Goal: Information Seeking & Learning: Learn about a topic

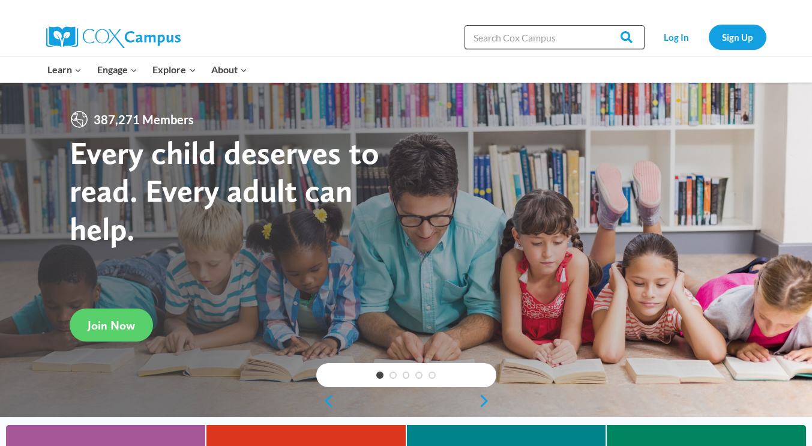
click at [492, 38] on input "Search in https://coxcampus.org/" at bounding box center [555, 37] width 180 height 24
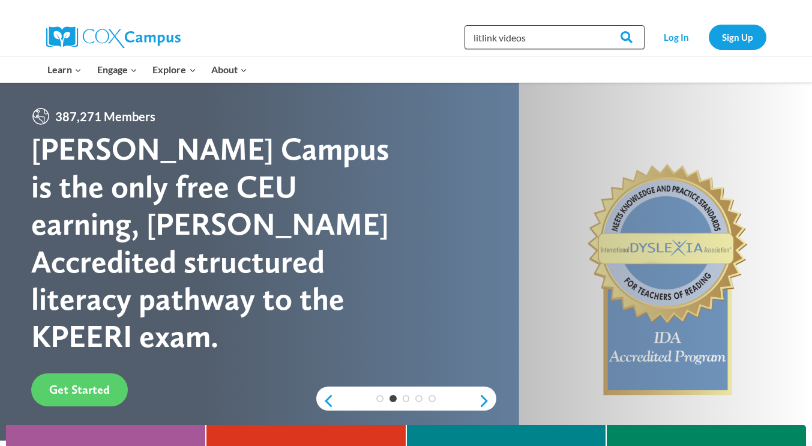
type input "litlink videos"
click at [598, 25] on input "Search" at bounding box center [621, 37] width 47 height 24
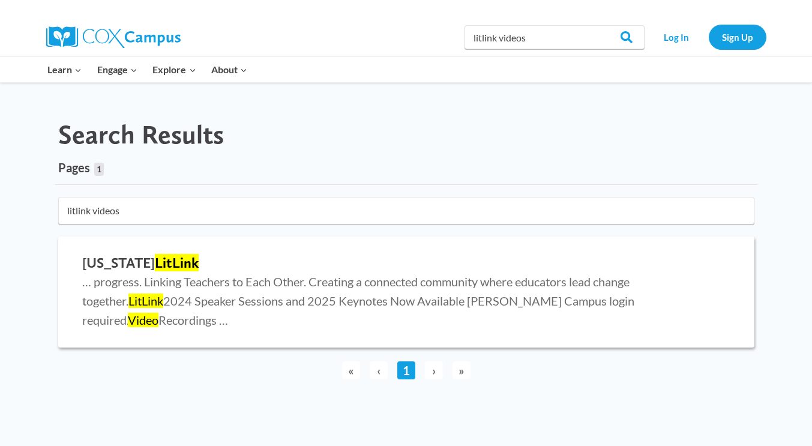
click at [155, 267] on mark "LitLink" at bounding box center [177, 262] width 44 height 17
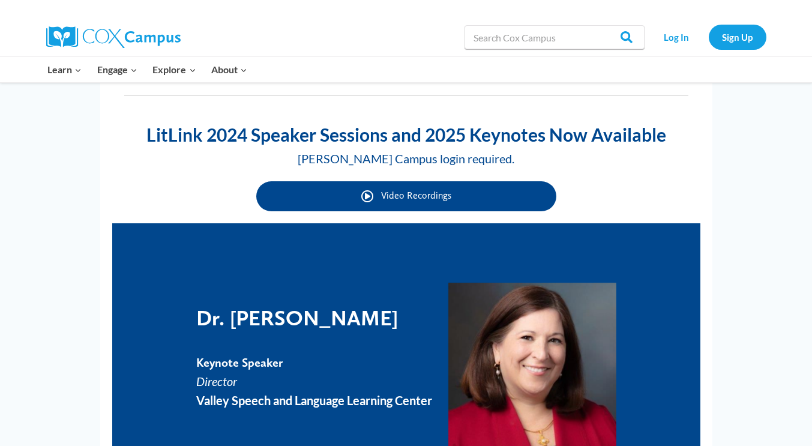
scroll to position [697, 0]
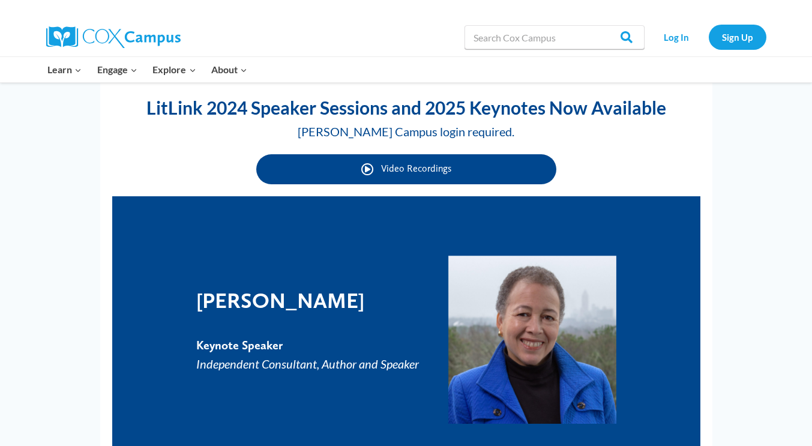
click at [512, 337] on img at bounding box center [533, 340] width 168 height 168
click at [333, 359] on em "Independent Consultant, Author and Speaker" at bounding box center [307, 364] width 223 height 14
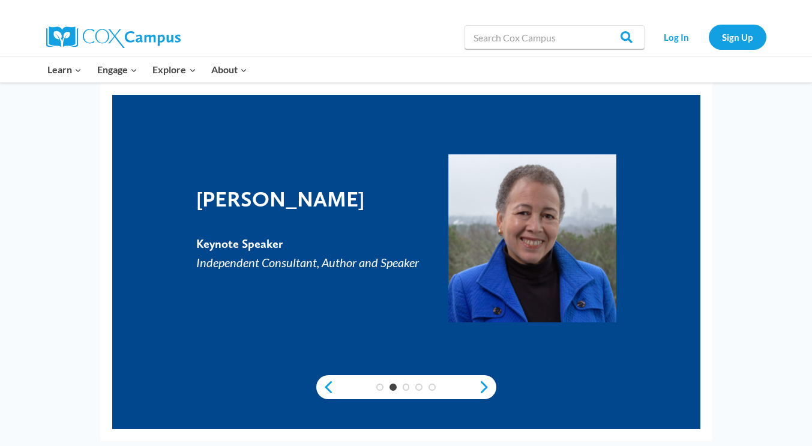
scroll to position [808, 0]
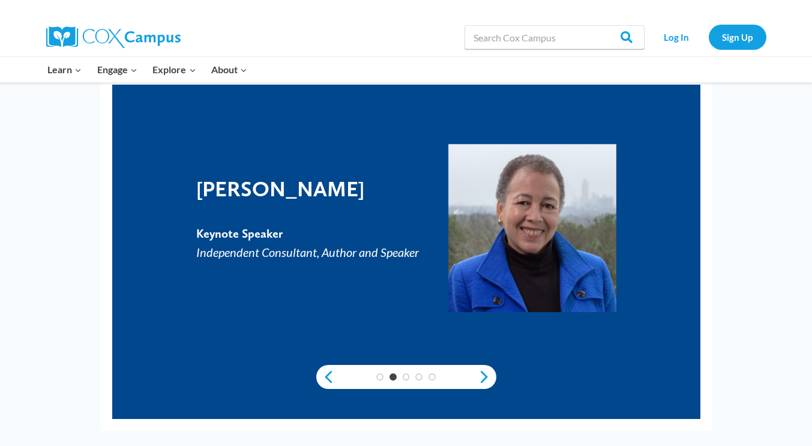
click at [403, 308] on div "Dr. Beverly Daniel Tatum Keynote Speaker Independent Consultant, Author and Spe…" at bounding box center [406, 228] width 420 height 168
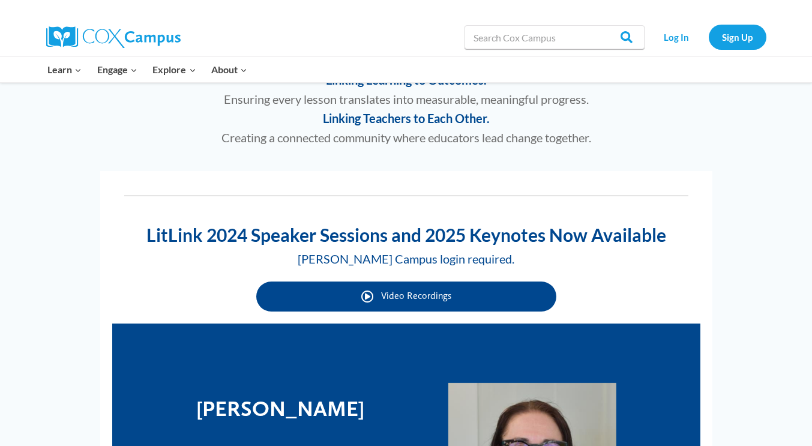
scroll to position [560, 0]
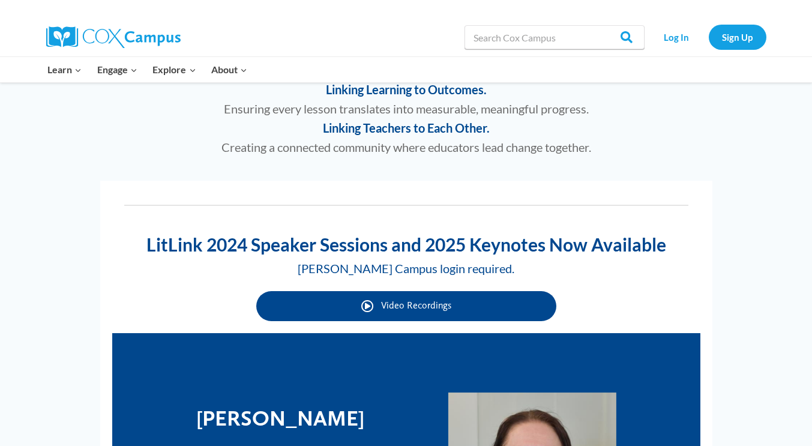
click at [375, 306] on link "Video Recordings" at bounding box center [406, 306] width 300 height 30
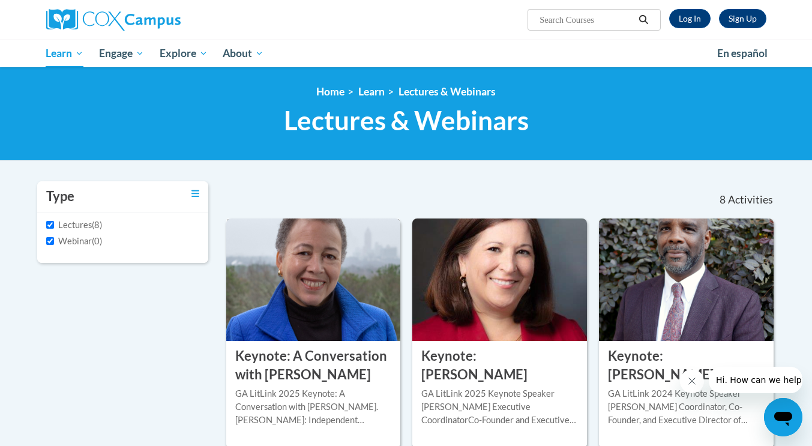
click at [295, 376] on h3 "Keynote: A Conversation with [PERSON_NAME]" at bounding box center [313, 365] width 157 height 37
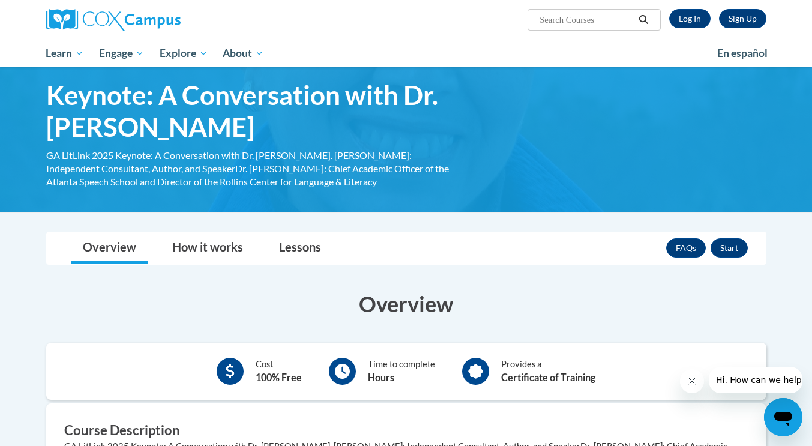
scroll to position [29, 0]
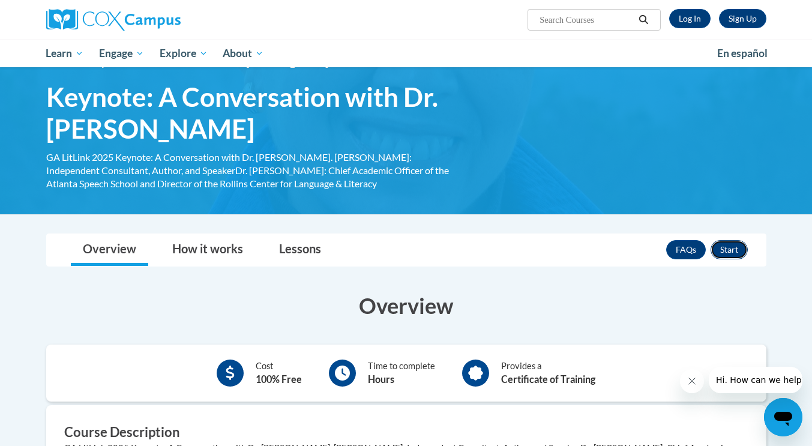
click at [725, 252] on button "Start" at bounding box center [729, 249] width 37 height 19
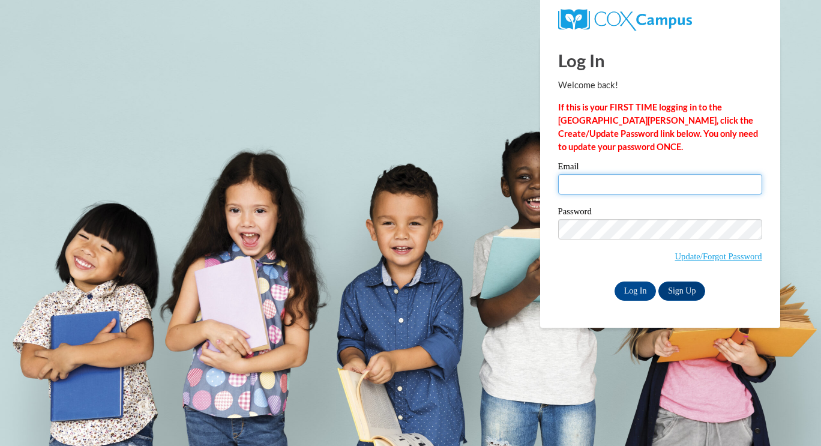
click at [653, 189] on input "Email" at bounding box center [660, 184] width 204 height 20
type input "cgrimes@atlantaspeechschool.org"
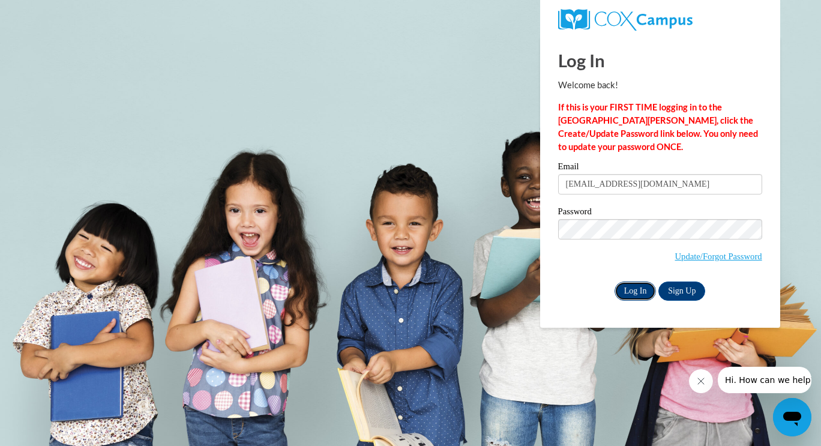
click at [631, 295] on input "Log In" at bounding box center [636, 291] width 42 height 19
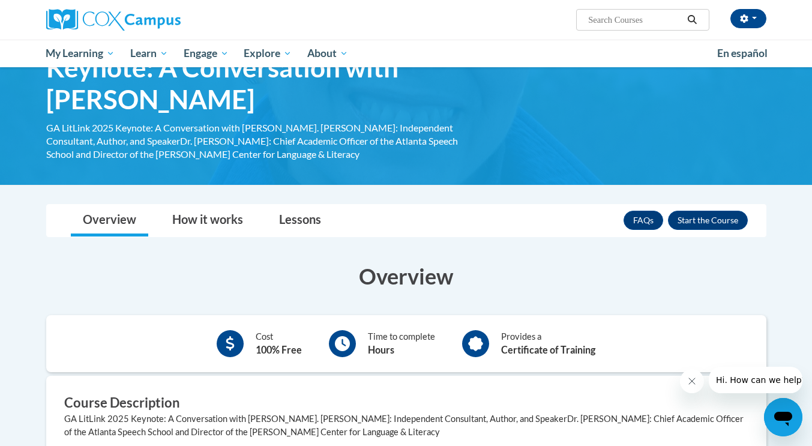
scroll to position [54, 0]
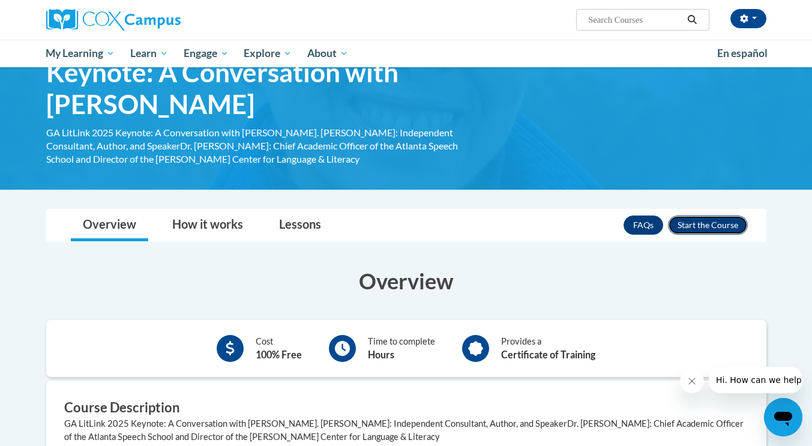
click at [719, 233] on button "Enroll" at bounding box center [708, 225] width 80 height 19
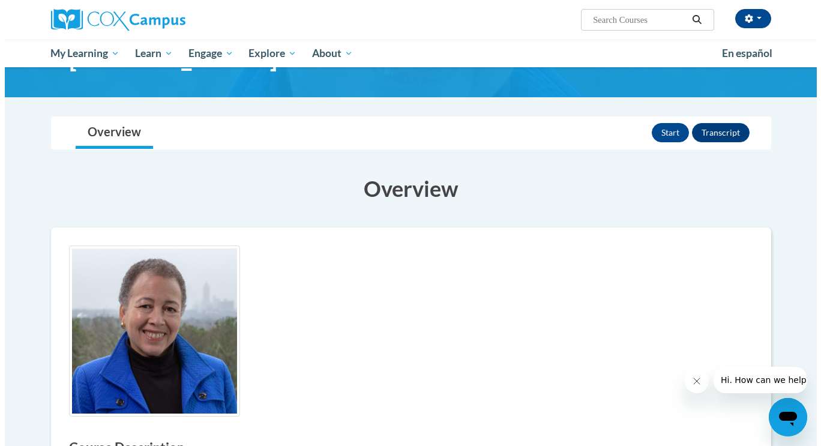
scroll to position [85, 0]
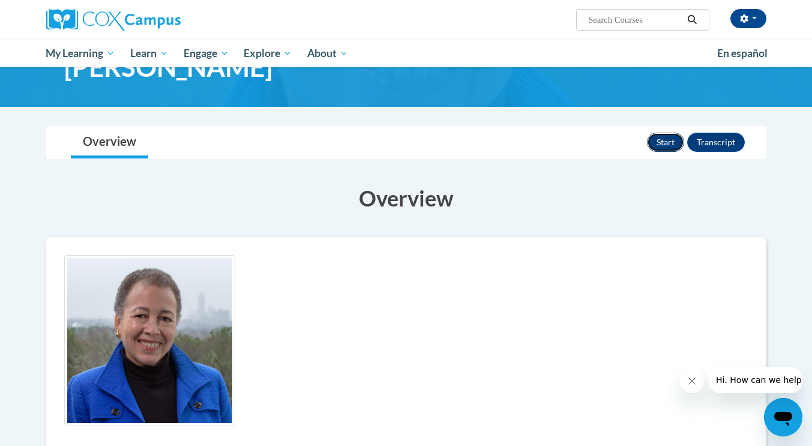
click at [665, 139] on button "Start" at bounding box center [665, 142] width 37 height 19
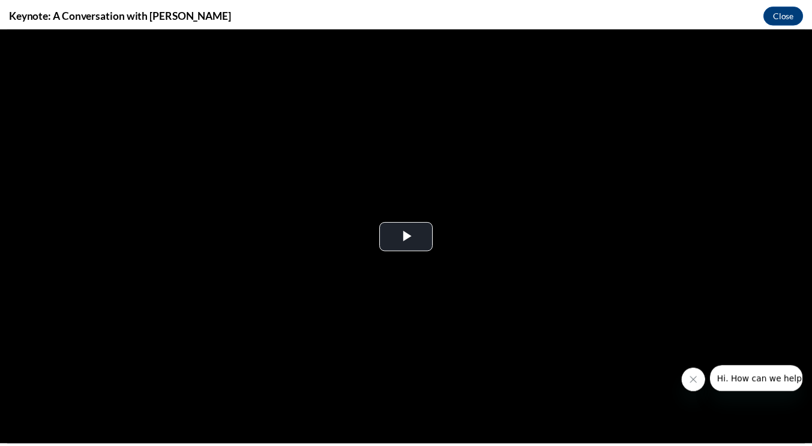
scroll to position [0, 0]
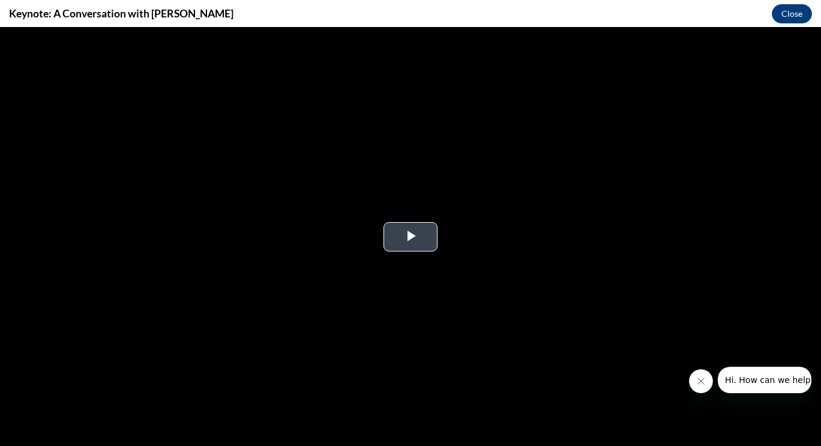
click at [411, 237] on span "Video Player" at bounding box center [411, 237] width 0 height 0
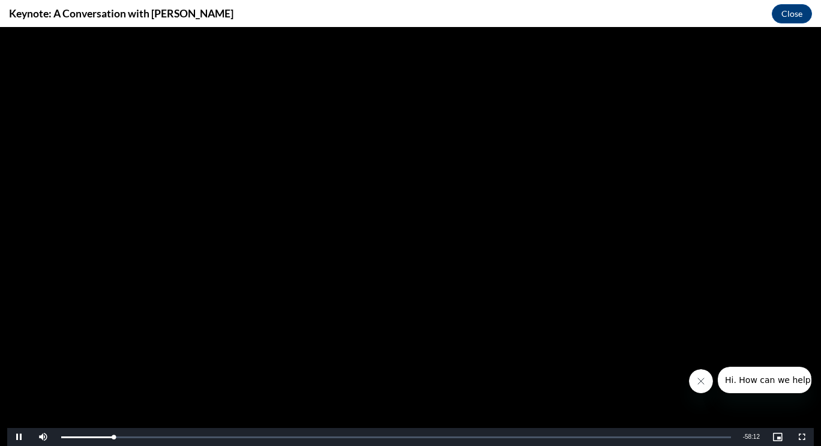
drag, startPoint x: 11, startPoint y: 16, endPoint x: 283, endPoint y: 11, distance: 272.1
click at [283, 11] on div "Keynote: A Conversation with Dr. Beverly Daniel Tatum Close" at bounding box center [410, 13] width 821 height 27
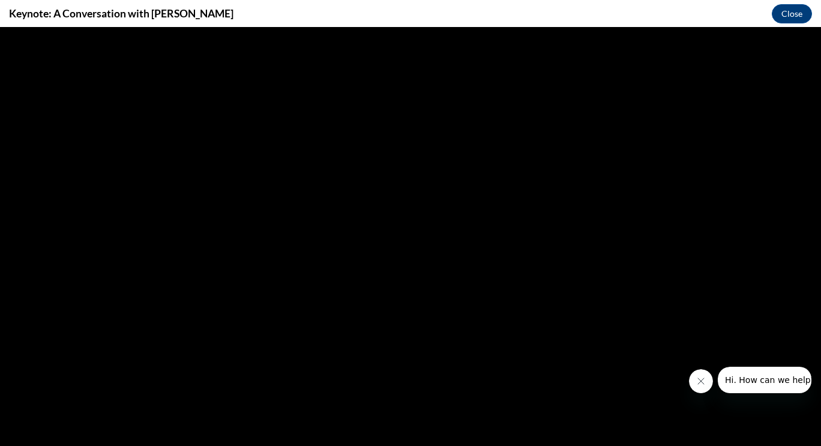
copy h4 "Keynote: A Conversation with [PERSON_NAME]"
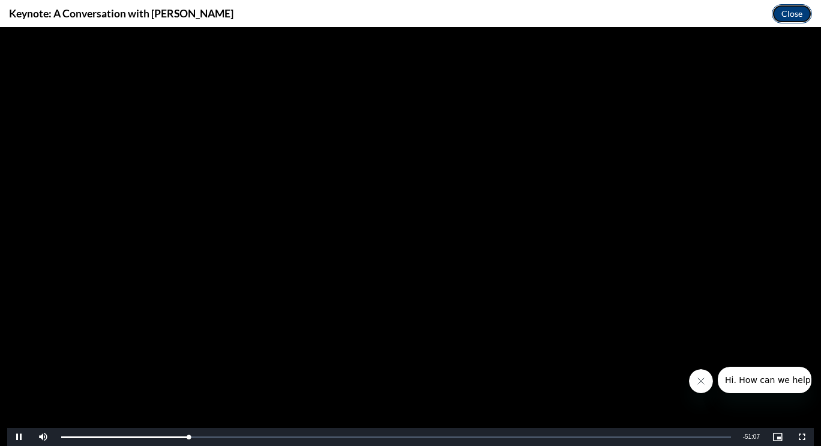
click at [791, 13] on button "Close" at bounding box center [792, 13] width 40 height 19
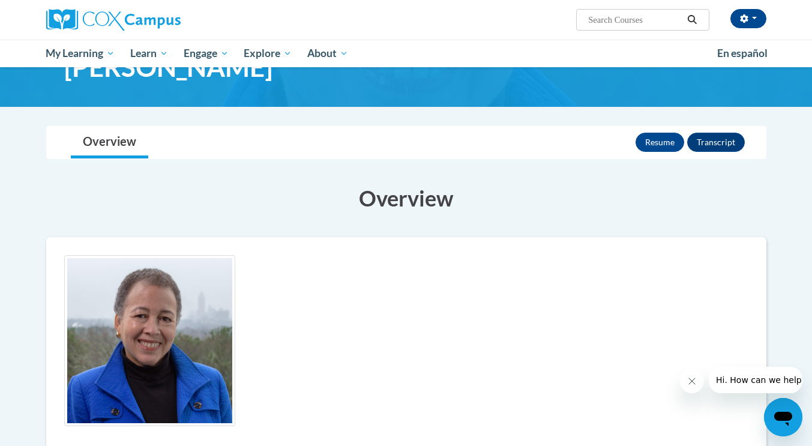
click at [634, 23] on input "Search..." at bounding box center [635, 20] width 96 height 14
type input "adult learning"
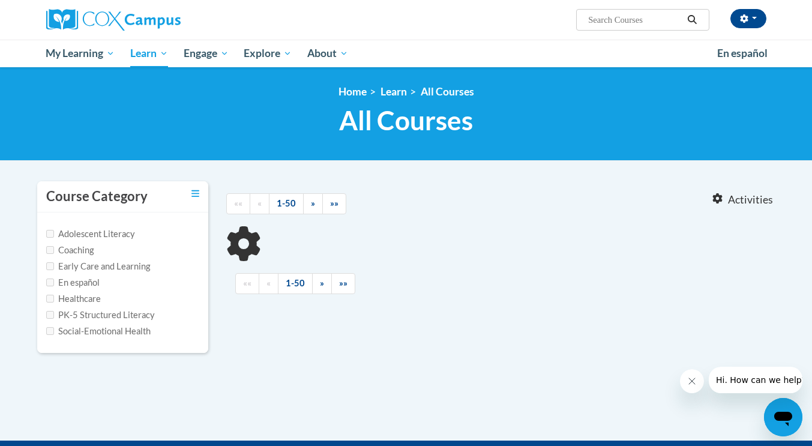
type input "adult learning"
click at [359, 91] on link "Home" at bounding box center [353, 91] width 28 height 13
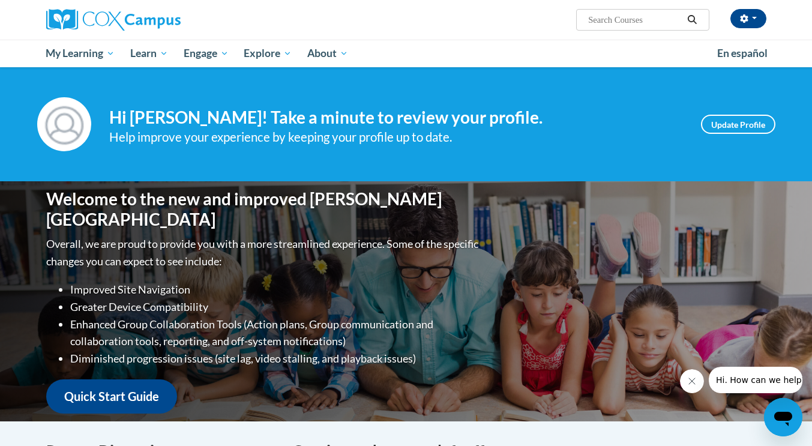
click at [664, 20] on input "Search..." at bounding box center [635, 20] width 96 height 14
type input "adult learning"
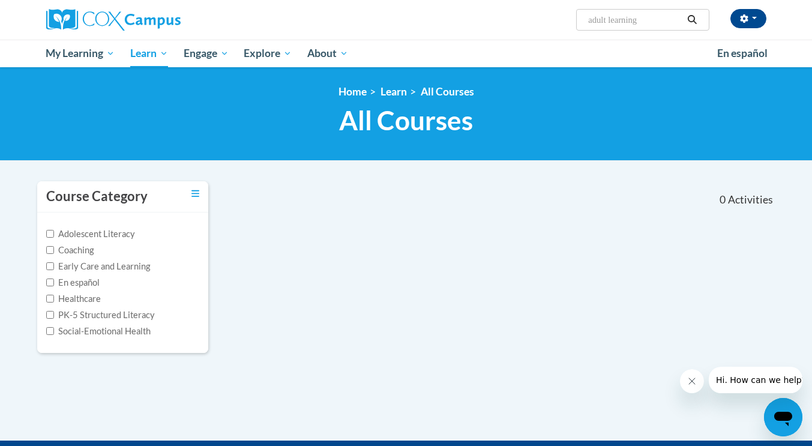
click at [657, 24] on input "adult learning" at bounding box center [635, 20] width 96 height 14
type input "adult learning principles"
drag, startPoint x: 680, startPoint y: 20, endPoint x: 579, endPoint y: 33, distance: 101.7
click at [579, 33] on div "Crystal Grimes (America/New_York UTC-04:00) My Profile Inbox Group Dashboard Ac…" at bounding box center [406, 20] width 757 height 40
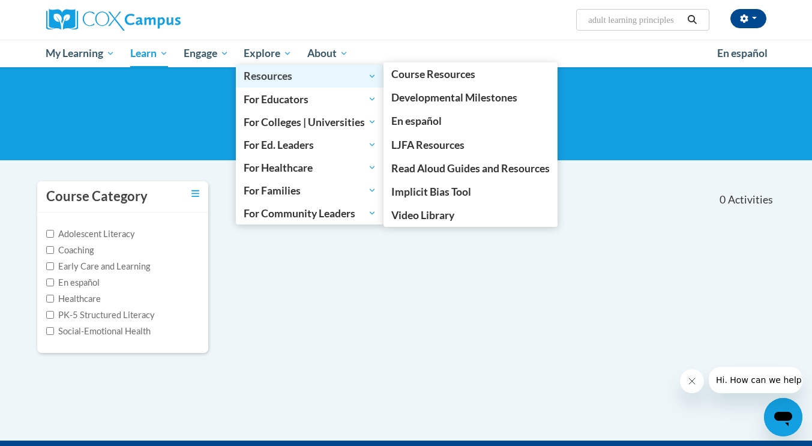
click at [269, 77] on span "Resources" at bounding box center [310, 76] width 133 height 14
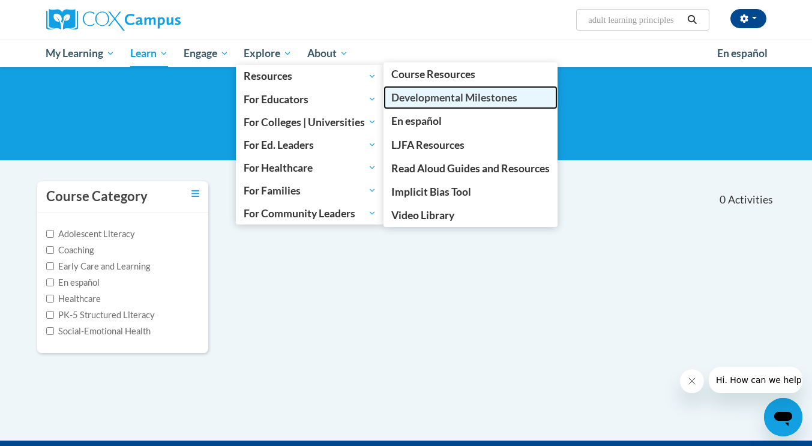
click at [431, 95] on span "Developmental Milestones" at bounding box center [455, 97] width 126 height 13
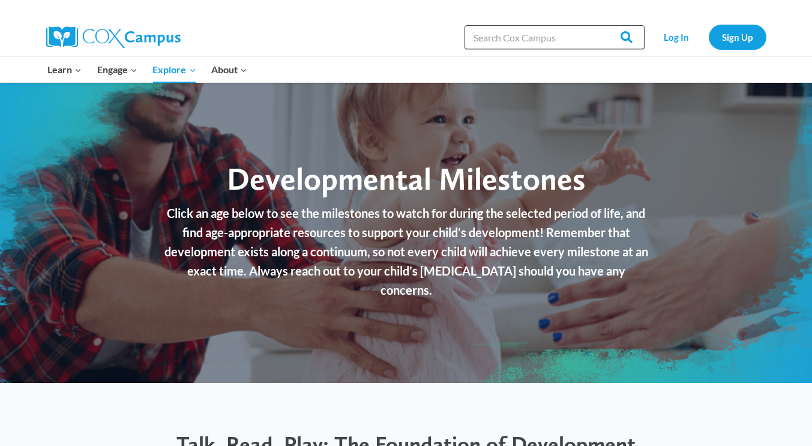
click at [490, 43] on input "Search in [URL][DOMAIN_NAME]" at bounding box center [555, 37] width 180 height 24
paste input "adult learning principles"
type input "adult learning principles"
click at [629, 37] on input "Search" at bounding box center [621, 37] width 47 height 24
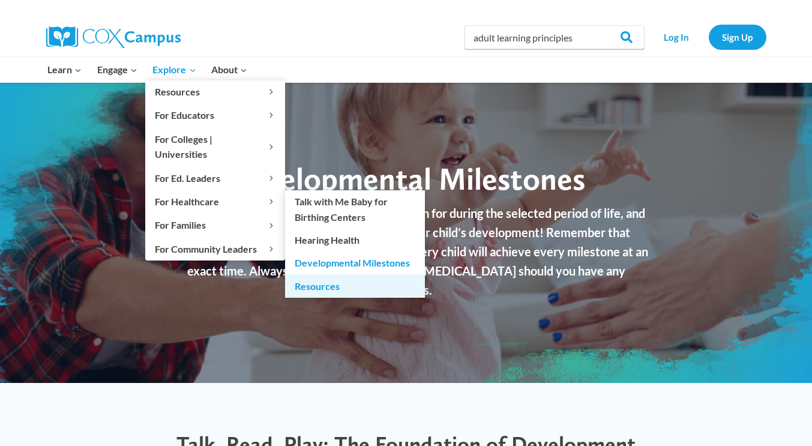
click at [327, 274] on link "Resources" at bounding box center [355, 285] width 140 height 23
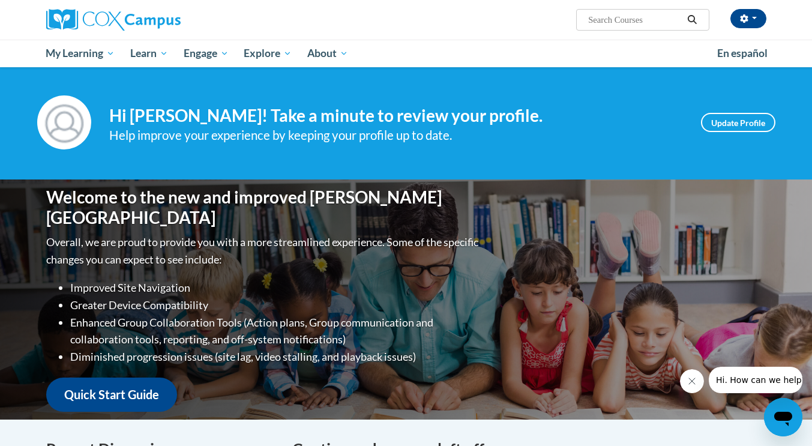
scroll to position [4, 0]
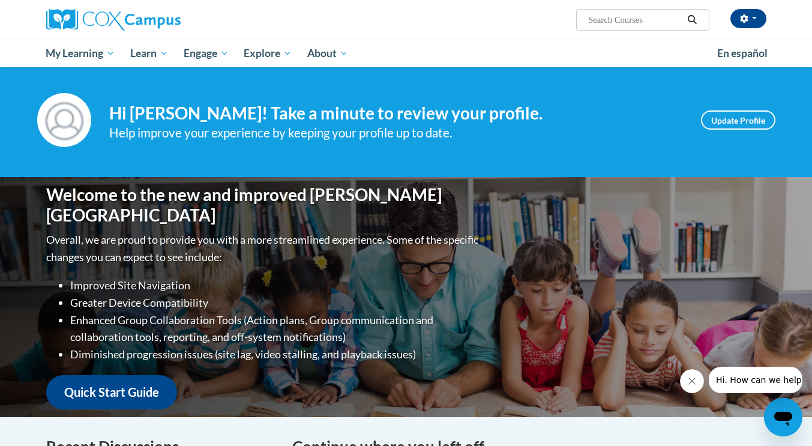
click at [634, 24] on input "Search..." at bounding box center [635, 20] width 96 height 14
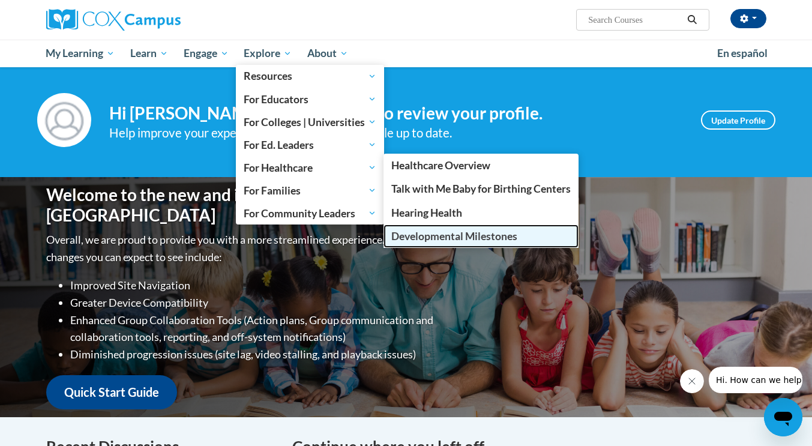
click at [460, 238] on span "Developmental Milestones" at bounding box center [455, 236] width 126 height 13
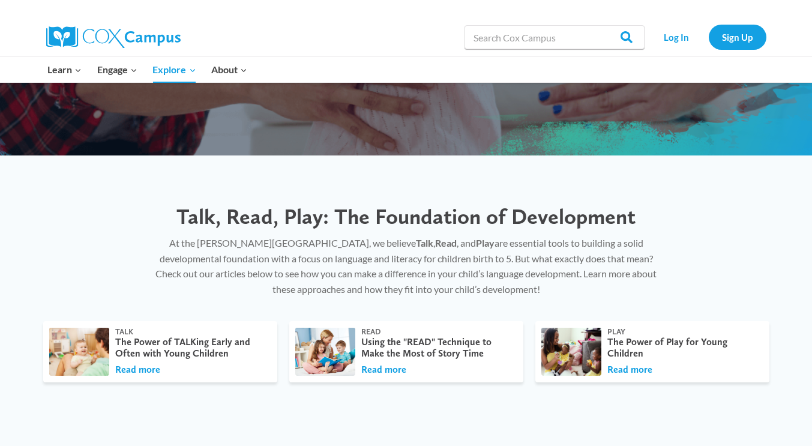
scroll to position [229, 0]
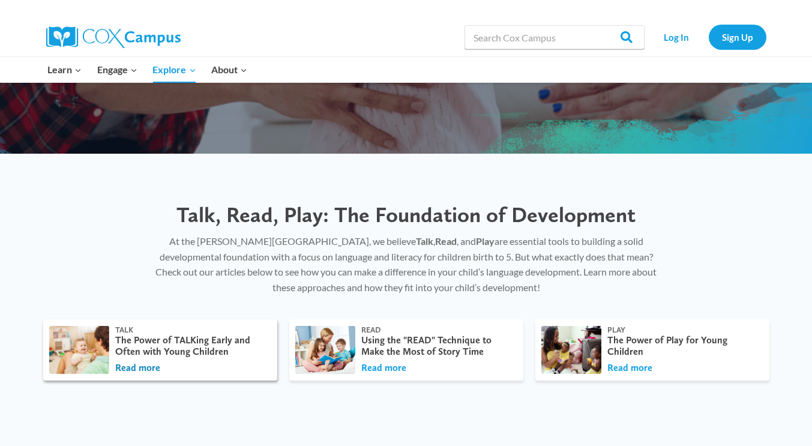
click at [130, 366] on button "Read more" at bounding box center [137, 368] width 45 height 13
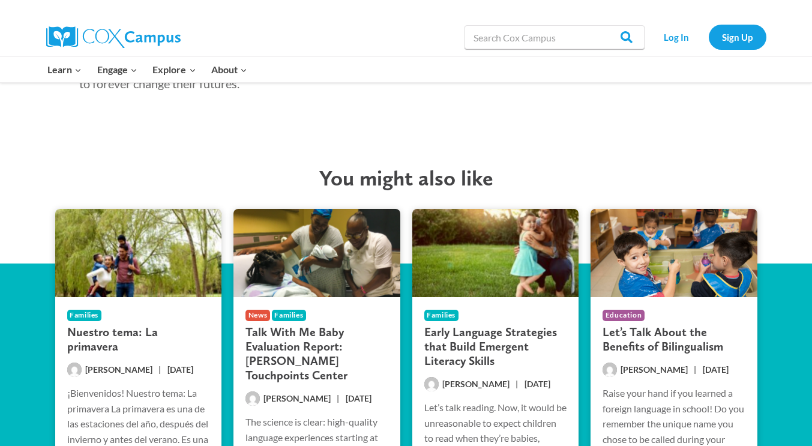
scroll to position [2328, 0]
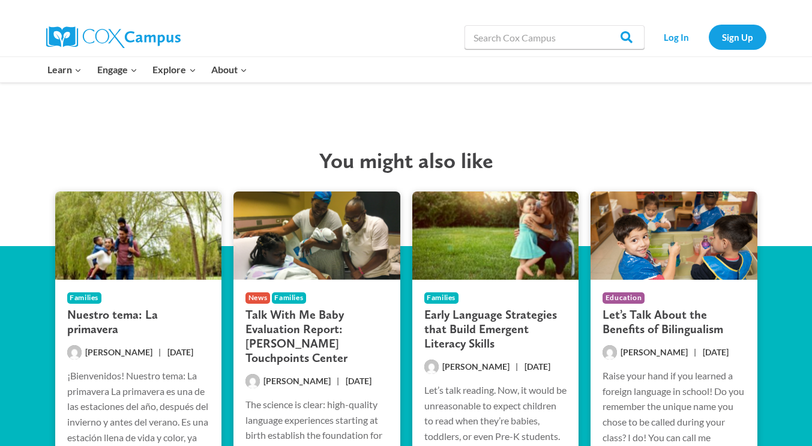
click at [300, 325] on h3 "Talk With Me Baby Evaluation Report: [PERSON_NAME] Touchpoints Center" at bounding box center [317, 336] width 143 height 58
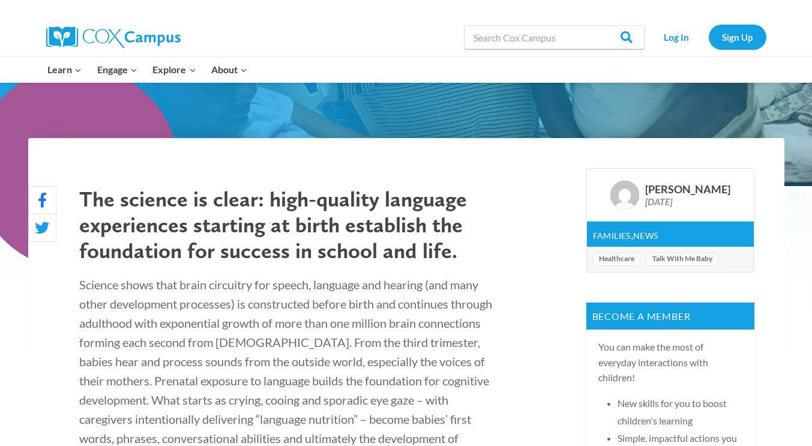
scroll to position [289, 0]
